Goal: Task Accomplishment & Management: Use online tool/utility

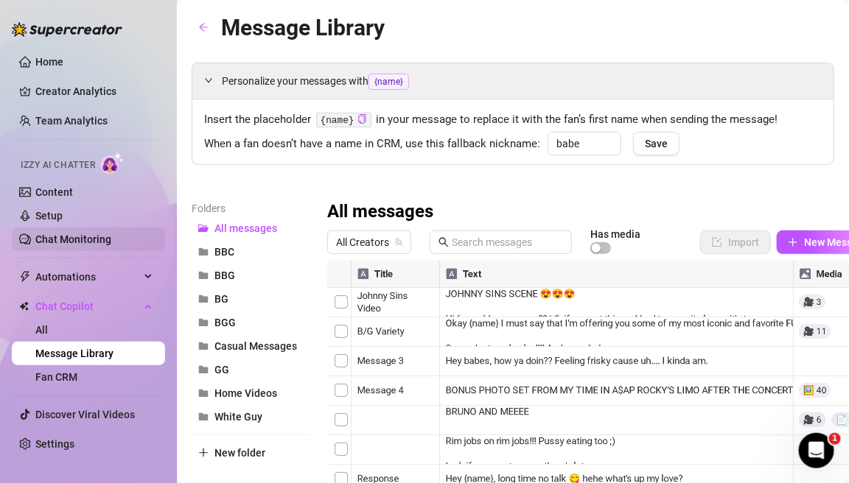
click at [106, 241] on link "Chat Monitoring" at bounding box center [73, 240] width 76 height 12
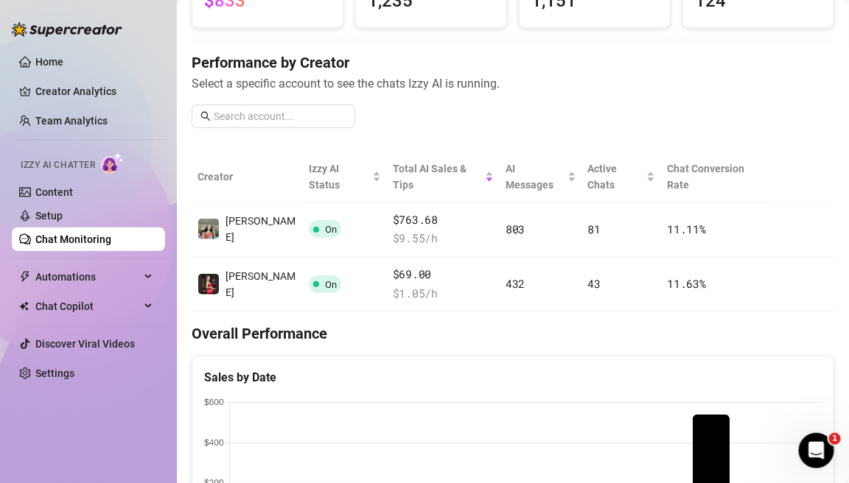
scroll to position [140, 0]
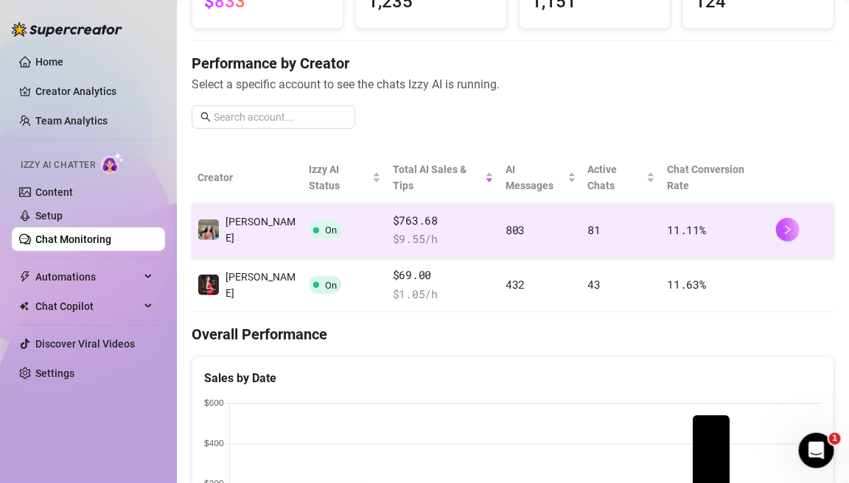
click at [666, 203] on td "11.11 %" at bounding box center [715, 230] width 108 height 55
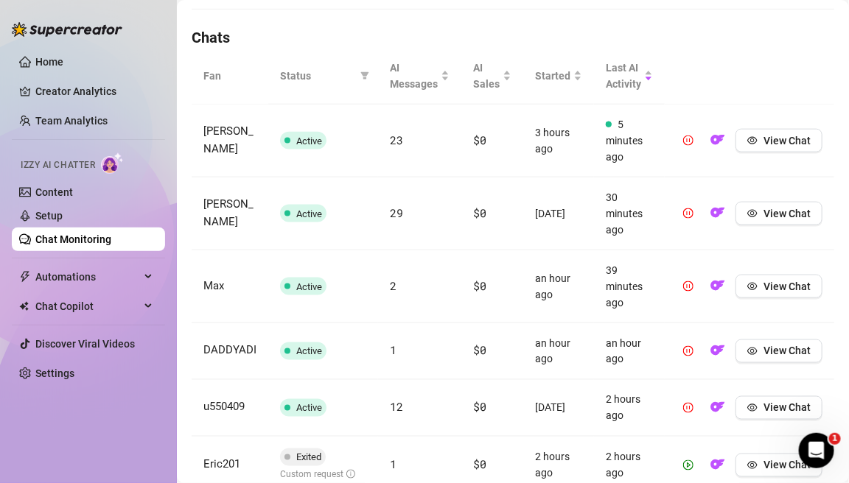
scroll to position [503, 0]
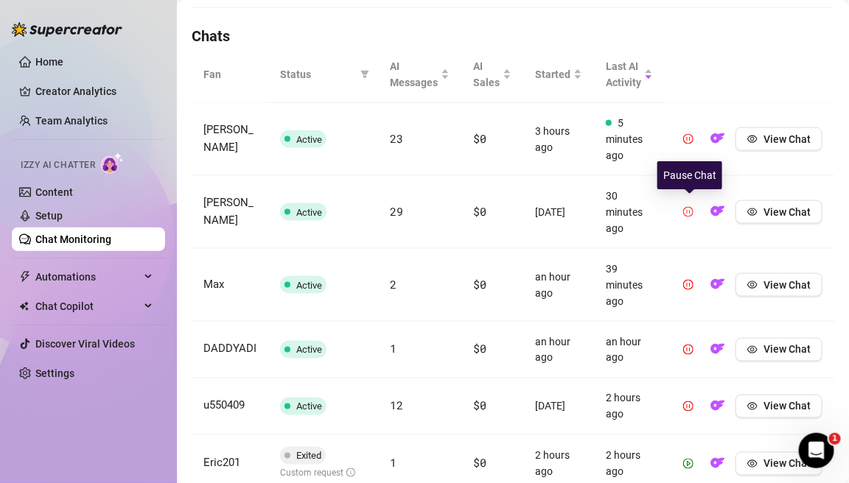
click at [692, 212] on icon "pause-circle" at bounding box center [688, 212] width 10 height 10
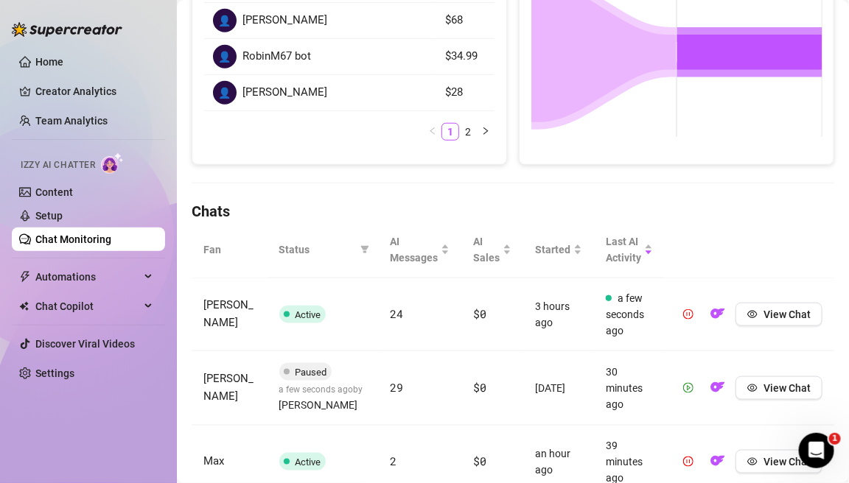
scroll to position [311, 0]
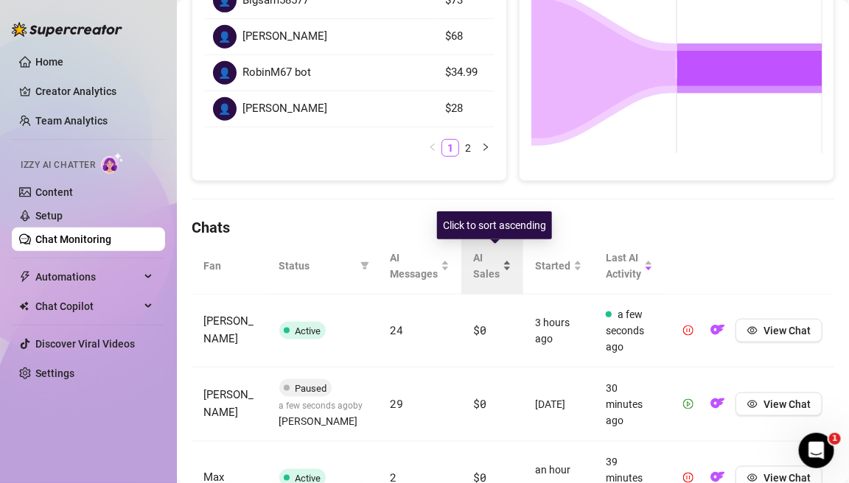
click at [505, 269] on div "AI Sales" at bounding box center [492, 266] width 38 height 32
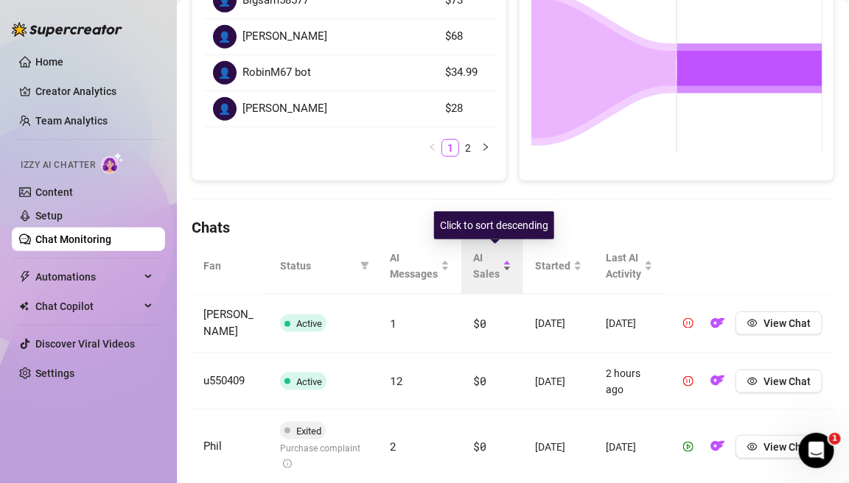
click at [505, 269] on div "AI Sales" at bounding box center [492, 266] width 38 height 32
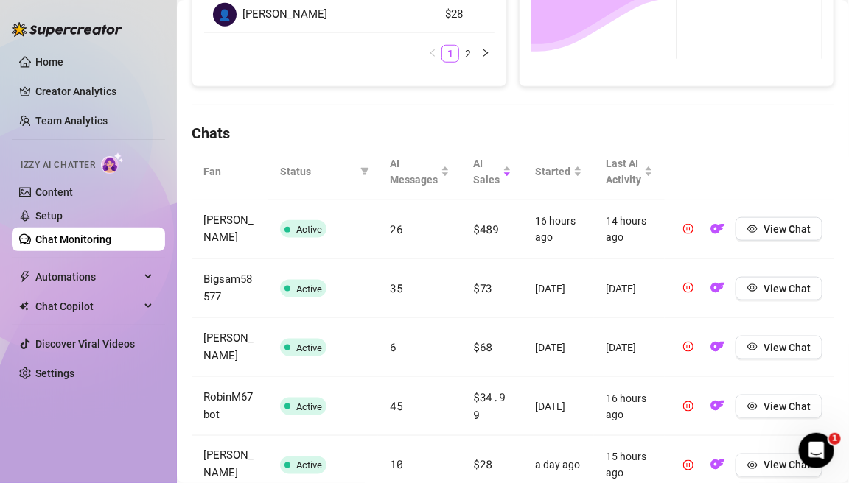
scroll to position [406, 0]
click at [749, 224] on icon "eye" at bounding box center [752, 228] width 10 height 10
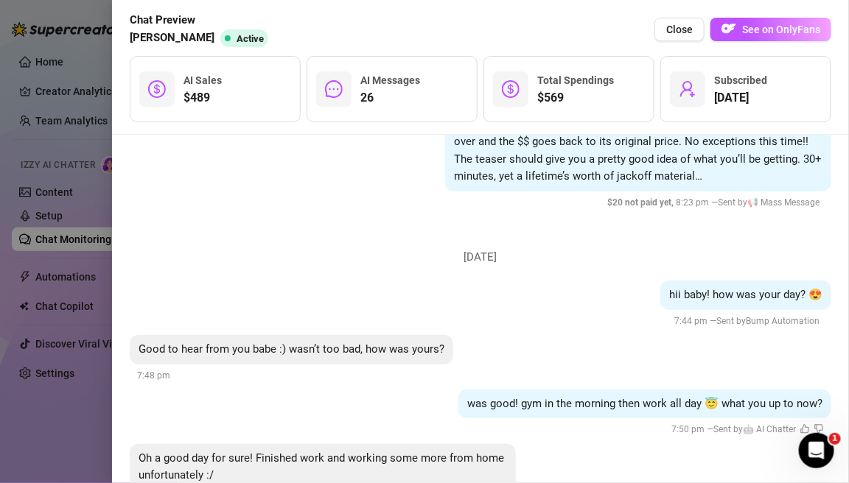
scroll to position [610, 0]
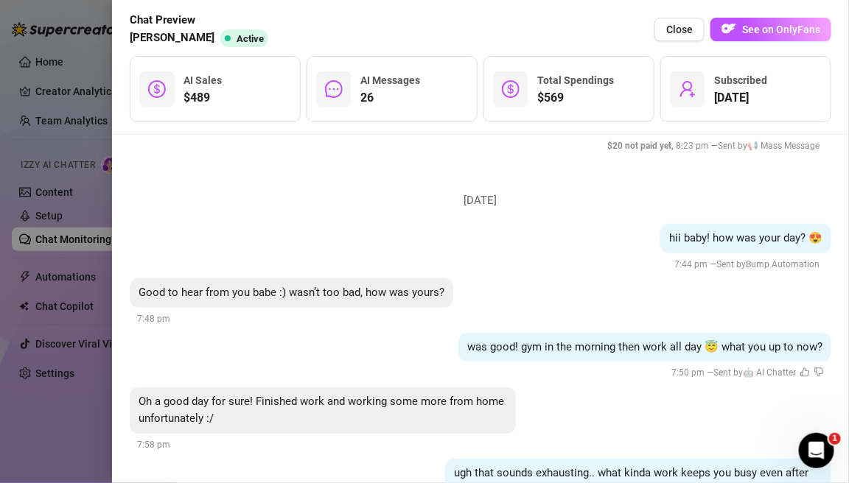
click at [49, 418] on div at bounding box center [424, 241] width 849 height 483
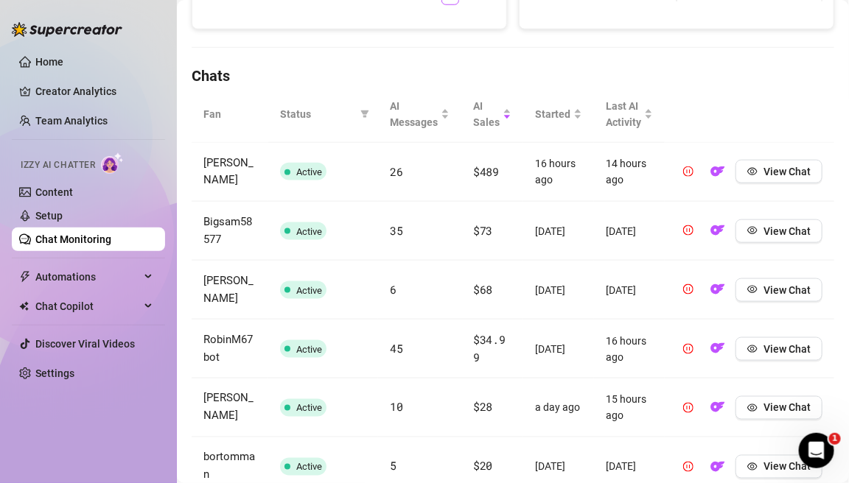
scroll to position [469, 0]
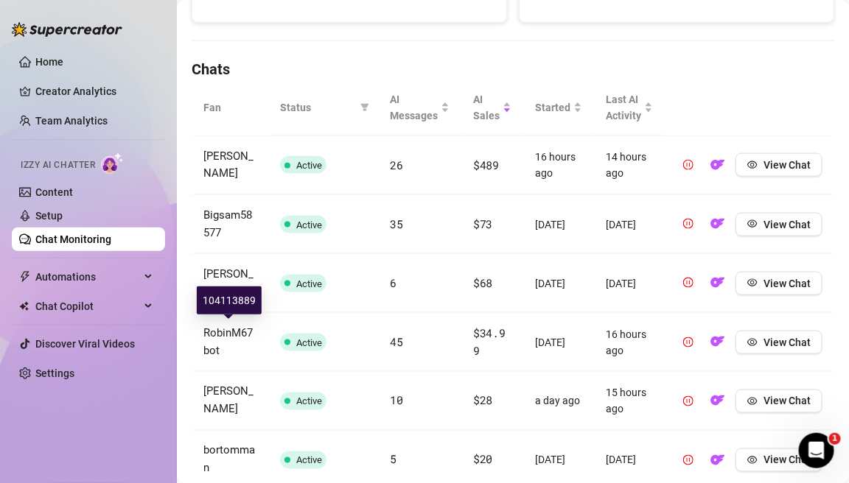
click at [215, 326] on span "RobinM67 bot" at bounding box center [227, 341] width 49 height 31
click at [621, 337] on td "16 hours ago" at bounding box center [629, 342] width 71 height 59
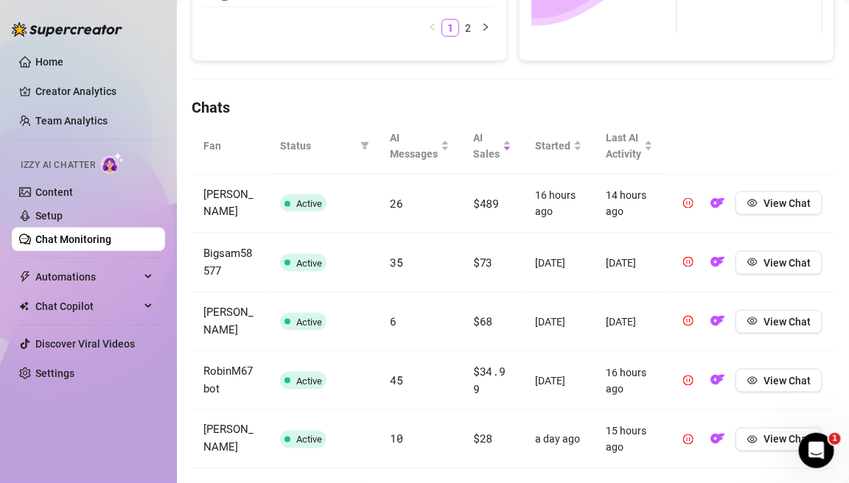
scroll to position [438, 0]
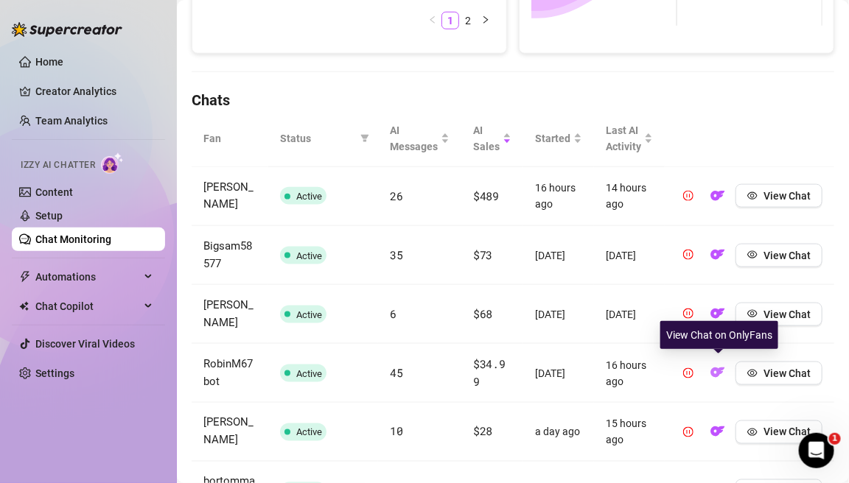
click at [716, 366] on img "button" at bounding box center [717, 373] width 15 height 15
